Goal: Task Accomplishment & Management: Complete application form

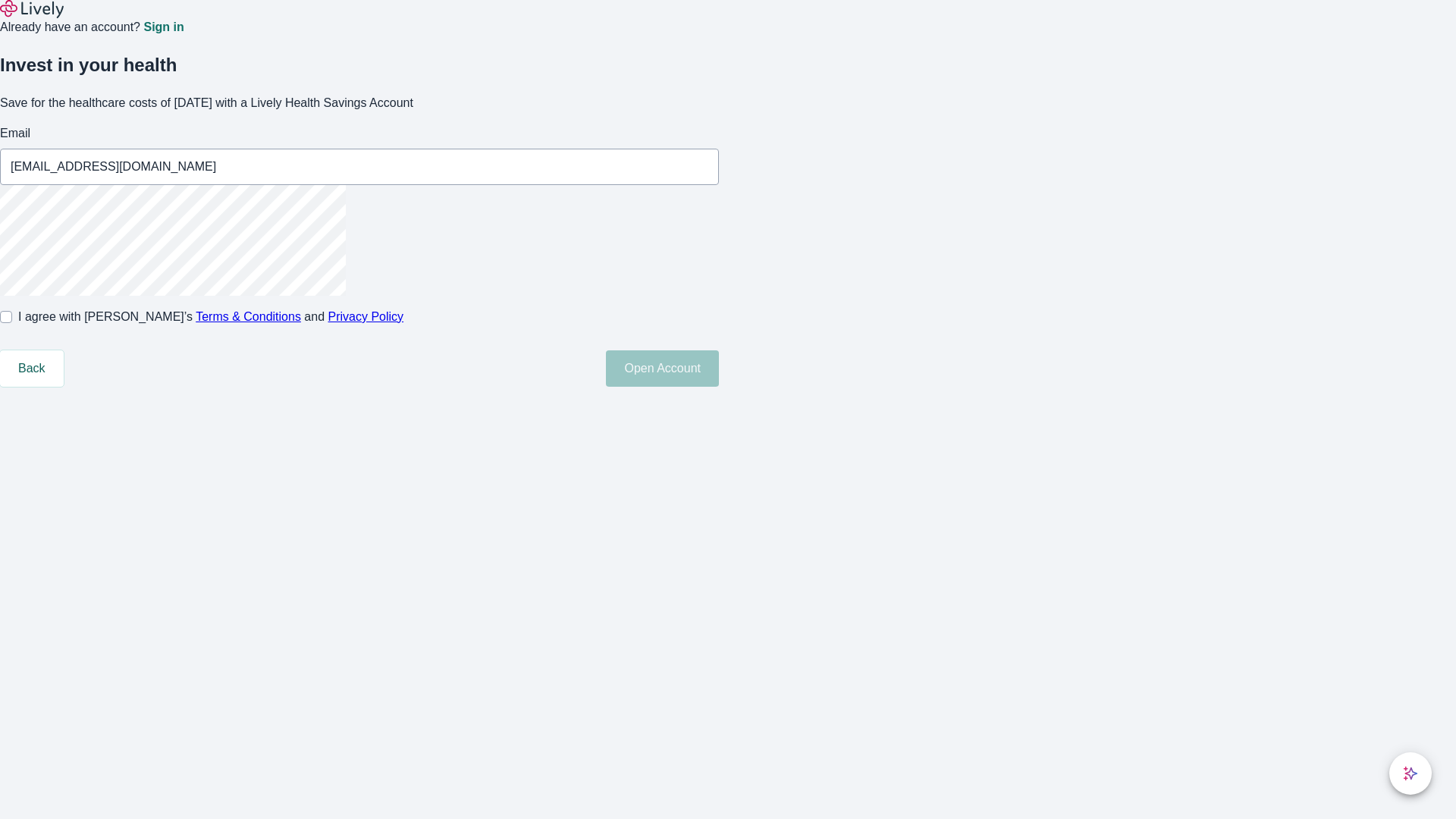
click at [12, 323] on input "I agree with Lively’s Terms & Conditions and Privacy Policy" at bounding box center [5, 316] width 12 height 12
checkbox input "true"
click at [719, 387] on button "Open Account" at bounding box center [662, 368] width 113 height 36
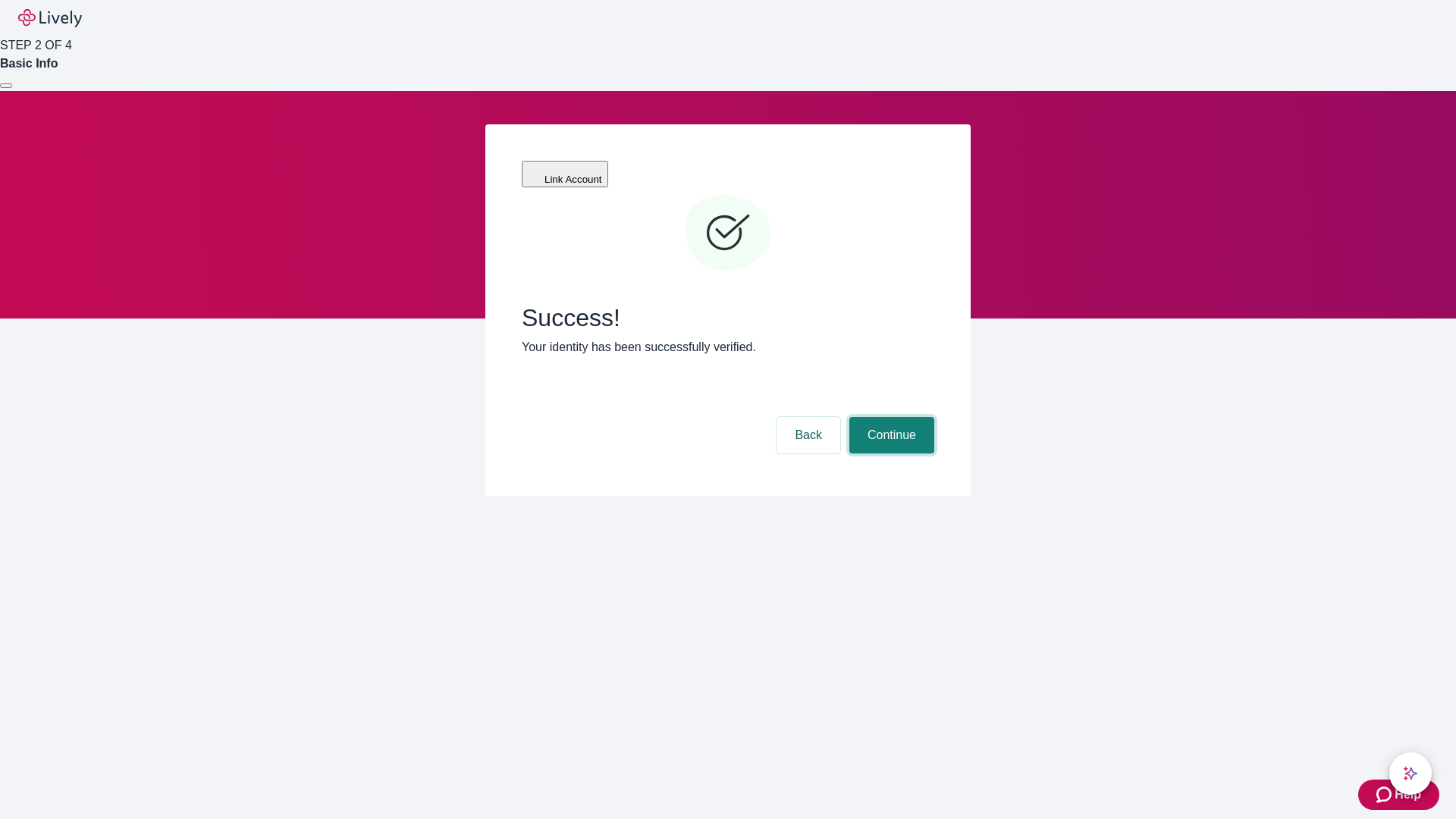
click at [889, 417] on button "Continue" at bounding box center [892, 435] width 85 height 36
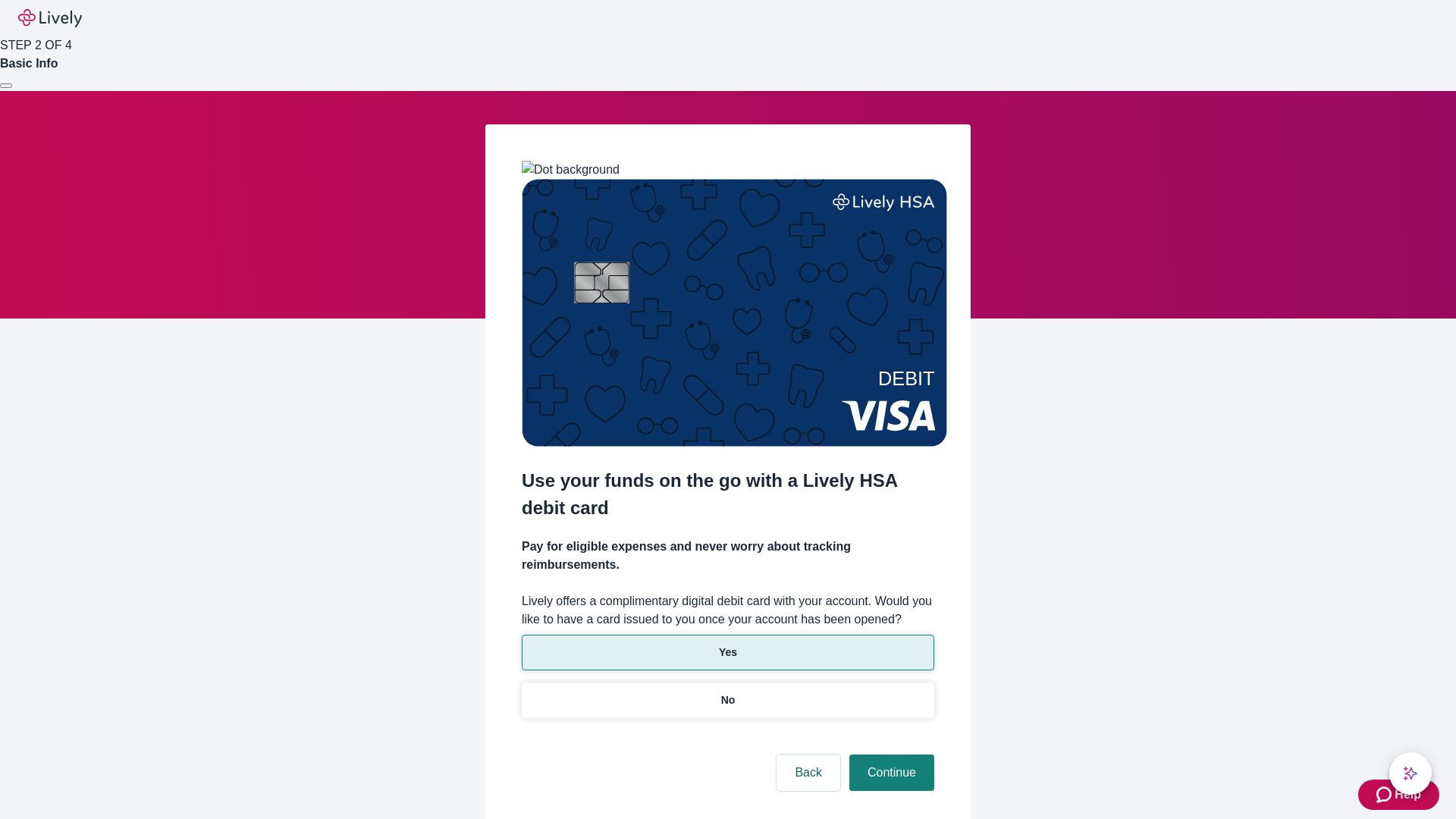
click at [727, 645] on p "Yes" at bounding box center [728, 653] width 18 height 16
click at [889, 755] on button "Continue" at bounding box center [892, 773] width 85 height 36
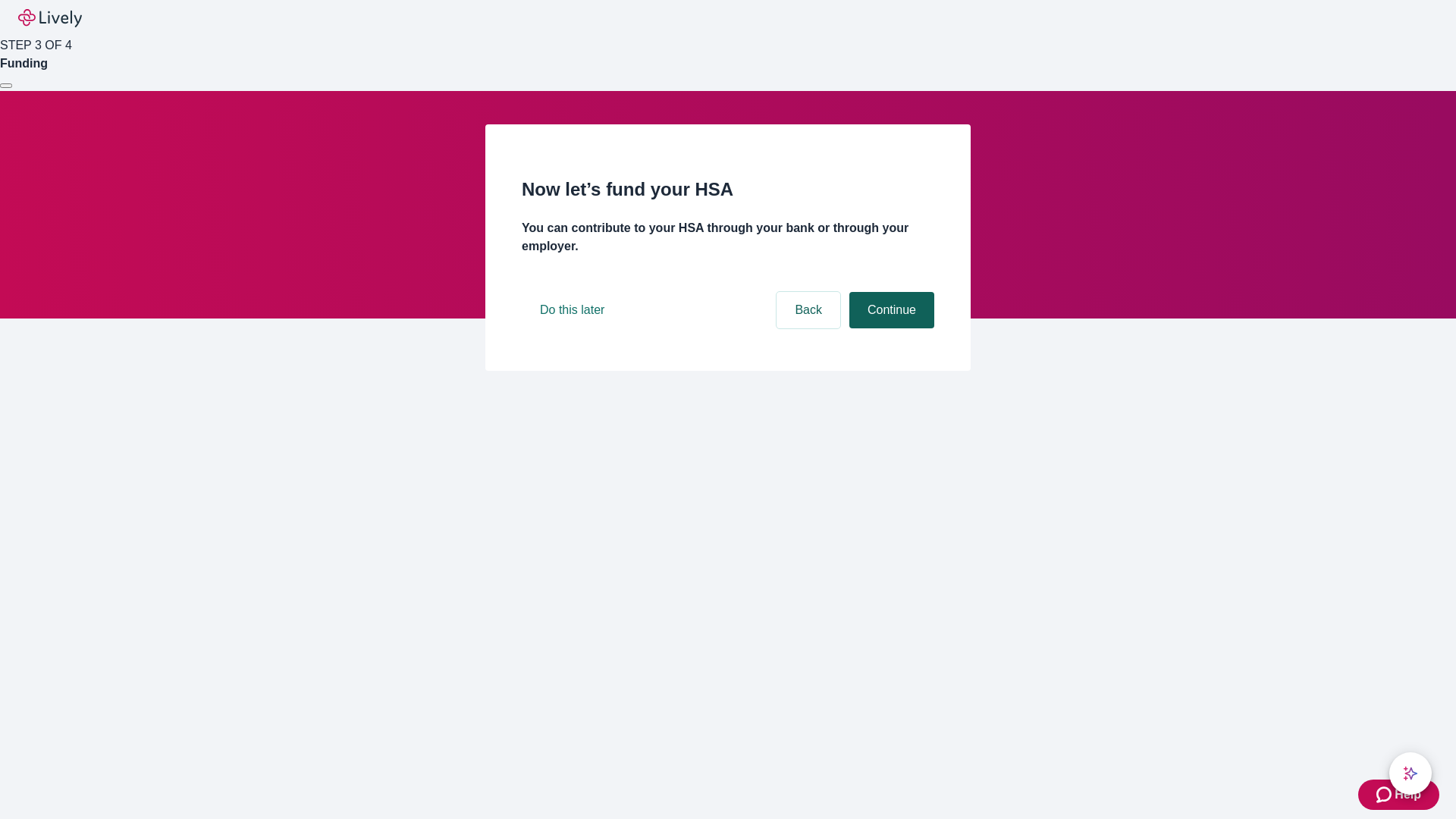
click at [889, 328] on button "Continue" at bounding box center [892, 310] width 85 height 36
